Goal: Navigation & Orientation: Understand site structure

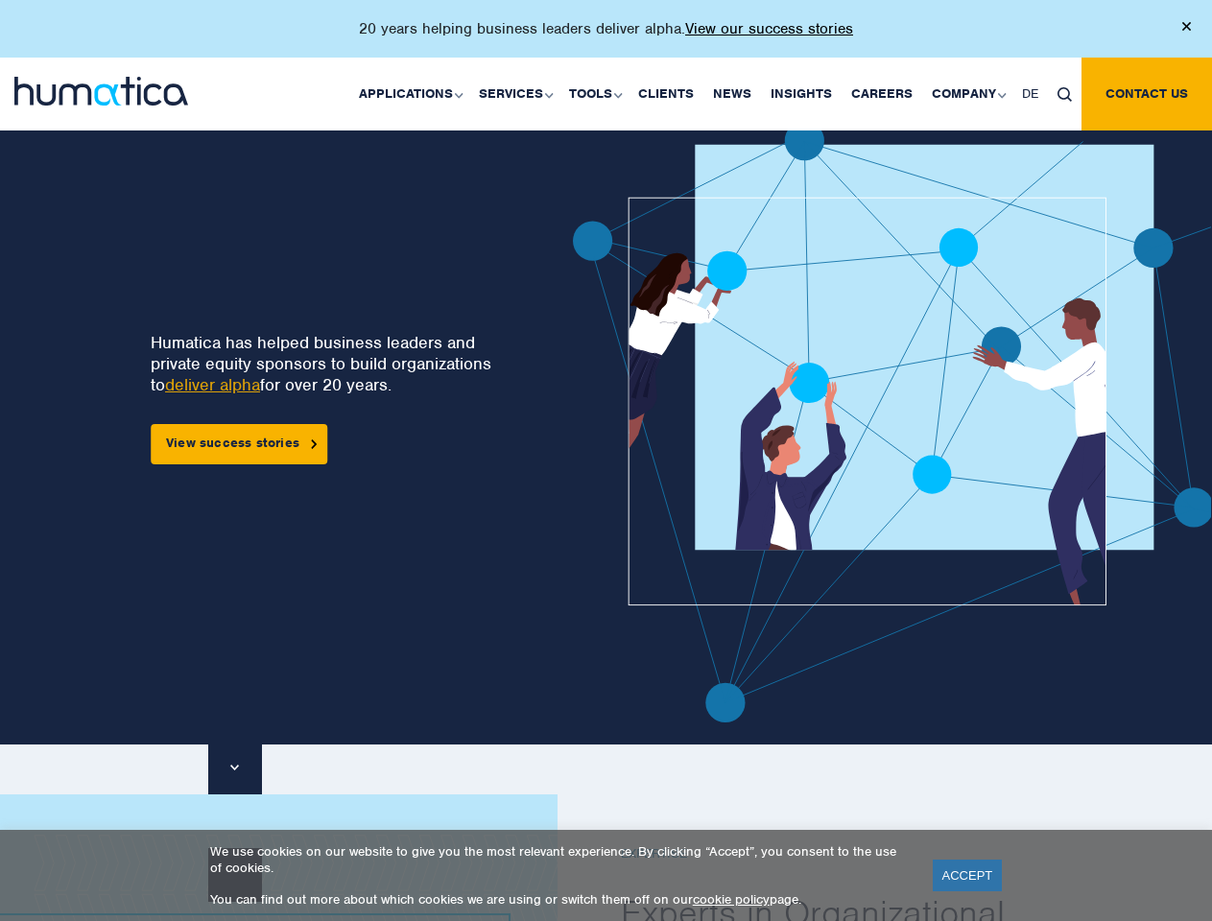
click at [606, 36] on p "20 years helping business leaders deliver alpha. View our success stories" at bounding box center [606, 28] width 494 height 19
click at [415, 93] on link "Applications" at bounding box center [409, 94] width 120 height 73
click at [518, 93] on link "Services" at bounding box center [514, 94] width 90 height 73
click at [598, 93] on link "Tools" at bounding box center [593, 94] width 69 height 73
click at [967, 93] on link "Company" at bounding box center [967, 94] width 90 height 73
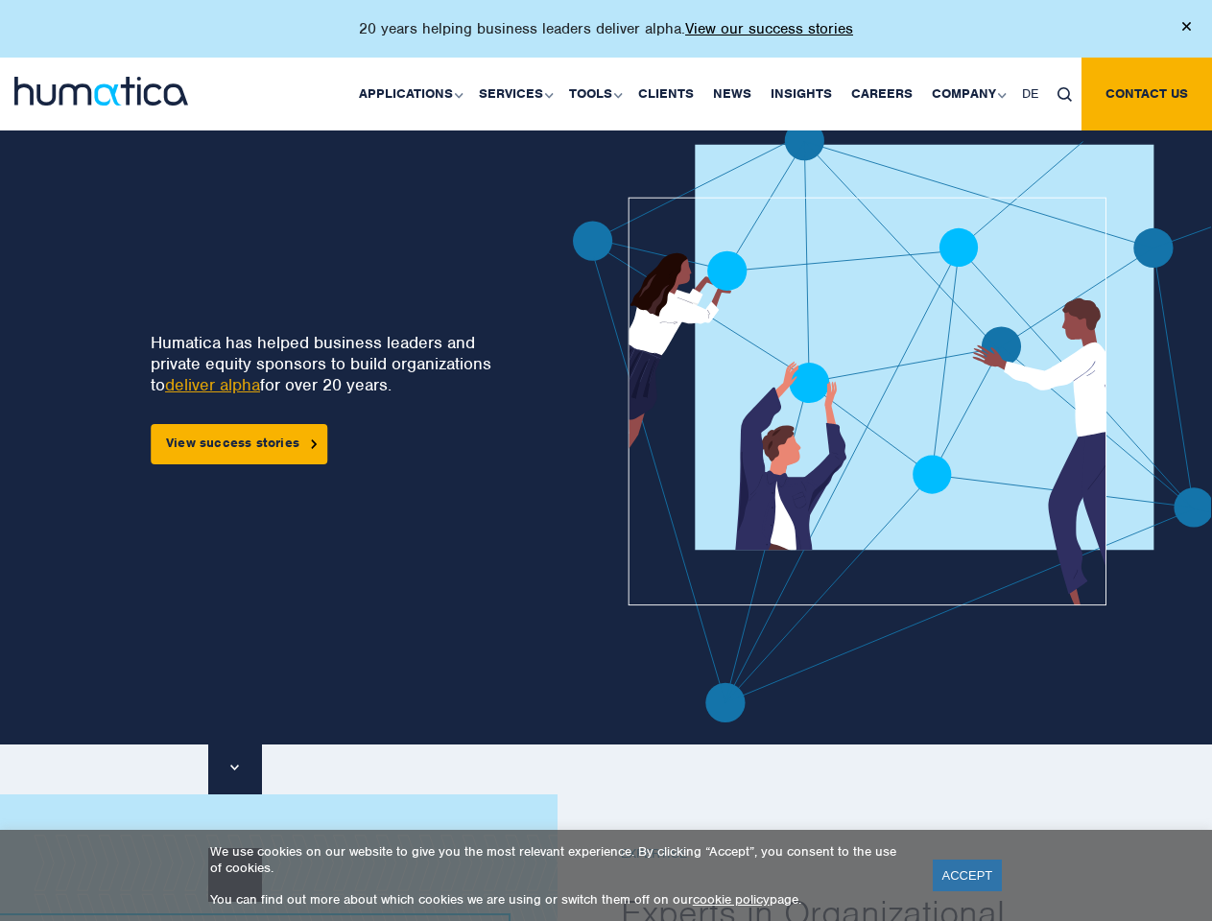
click at [1064, 93] on img at bounding box center [1064, 94] width 14 height 14
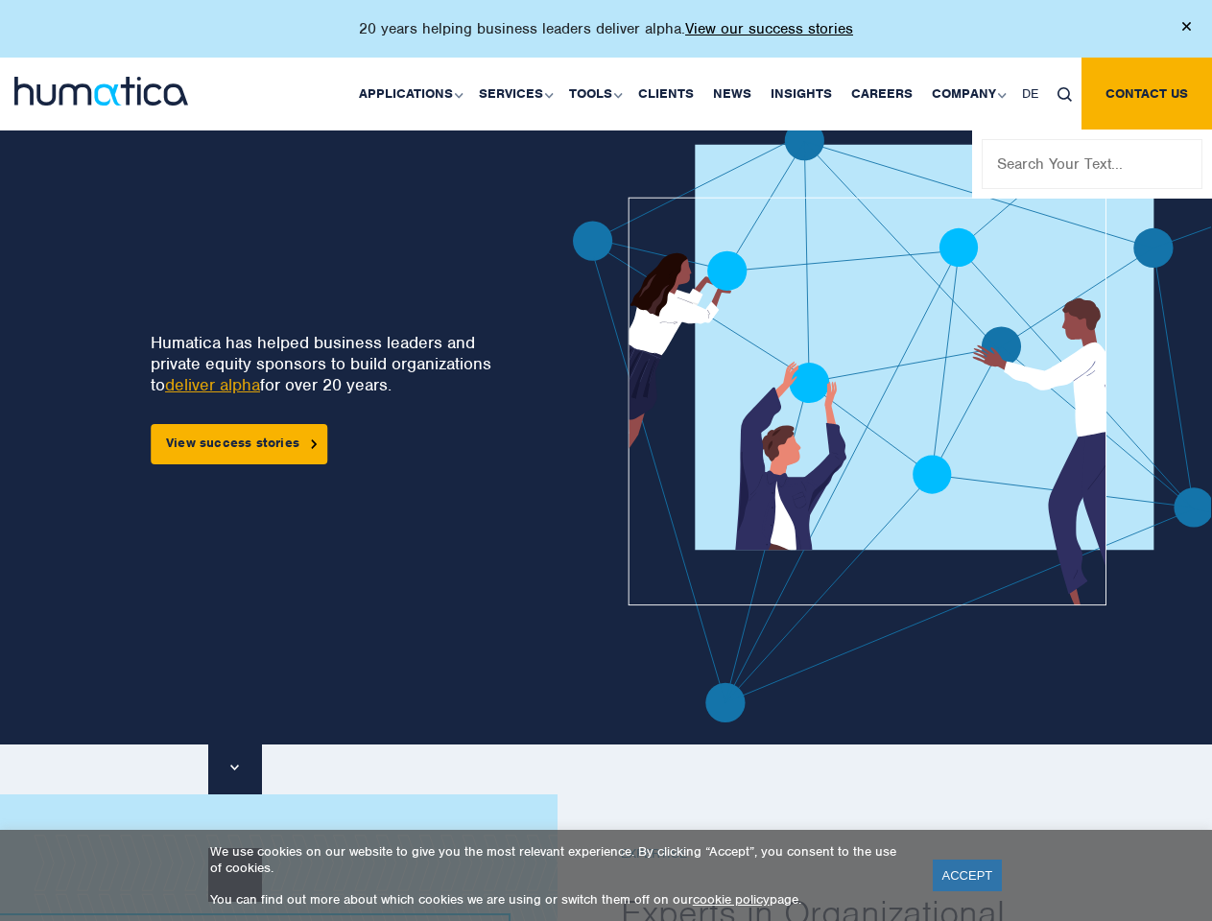
click at [643, 421] on img at bounding box center [947, 422] width 748 height 602
click at [967, 875] on link "ACCEPT" at bounding box center [968, 876] width 70 height 32
